Goal: Task Accomplishment & Management: Manage account settings

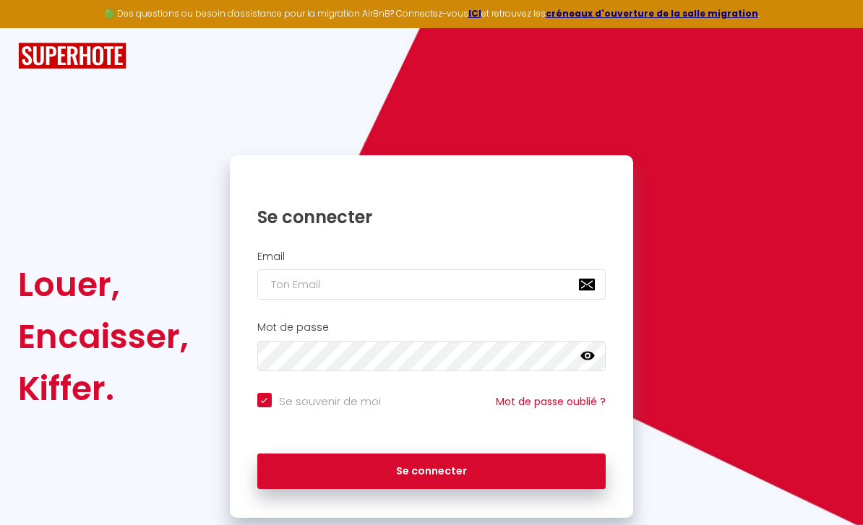
scroll to position [151, 0]
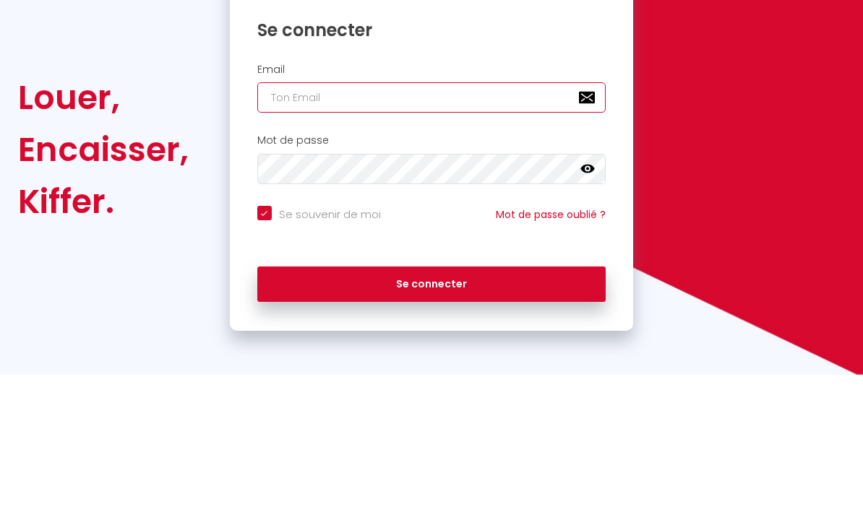
type input "[EMAIL_ADDRESS][DOMAIN_NAME]"
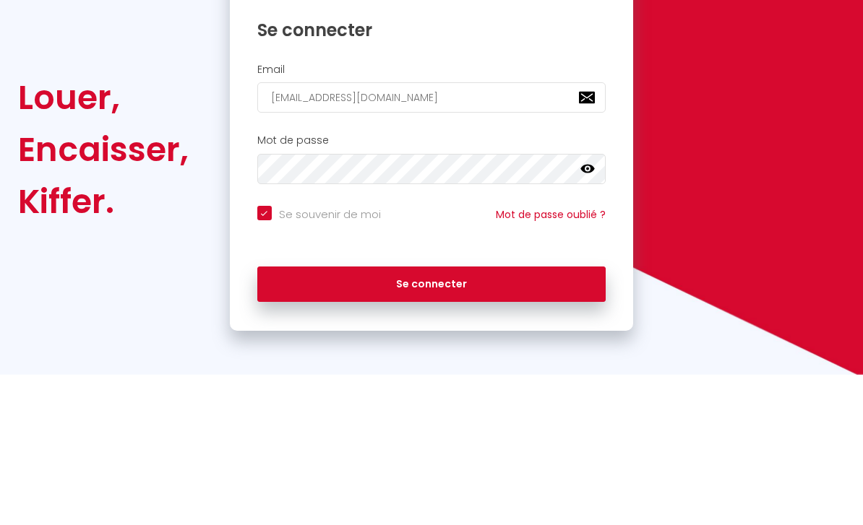
click at [431, 418] on button "Se connecter" at bounding box center [431, 436] width 349 height 36
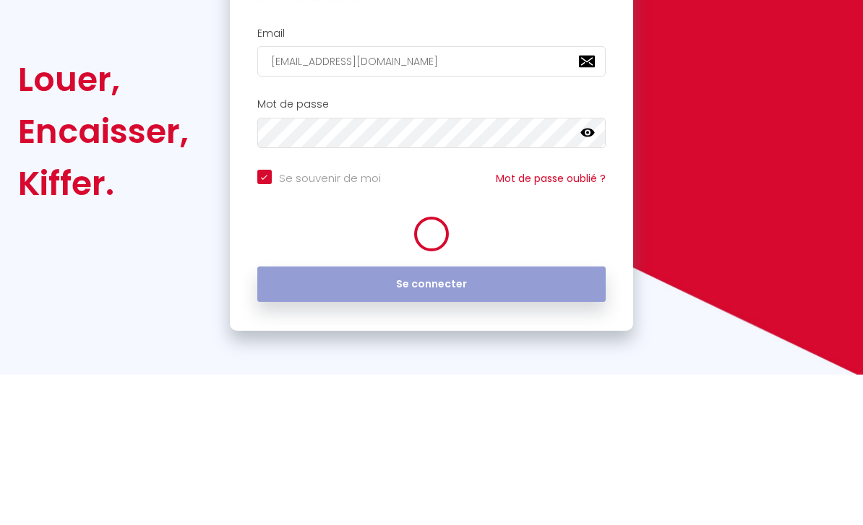
checkbox input "true"
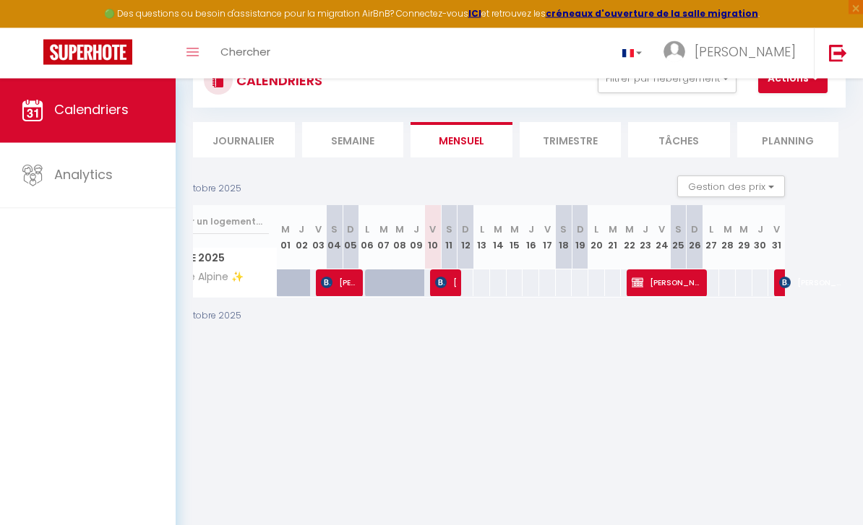
scroll to position [0, 61]
click at [557, 144] on li "Trimestre" at bounding box center [570, 140] width 102 height 35
